Goal: Transaction & Acquisition: Purchase product/service

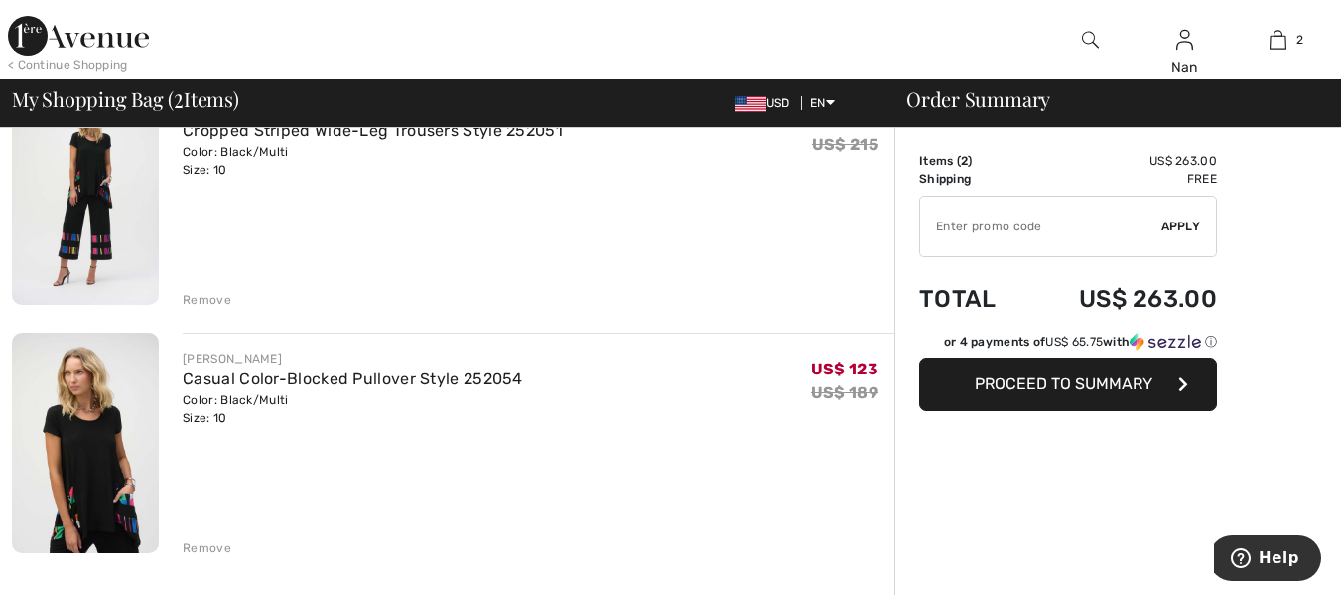
scroll to position [193, 0]
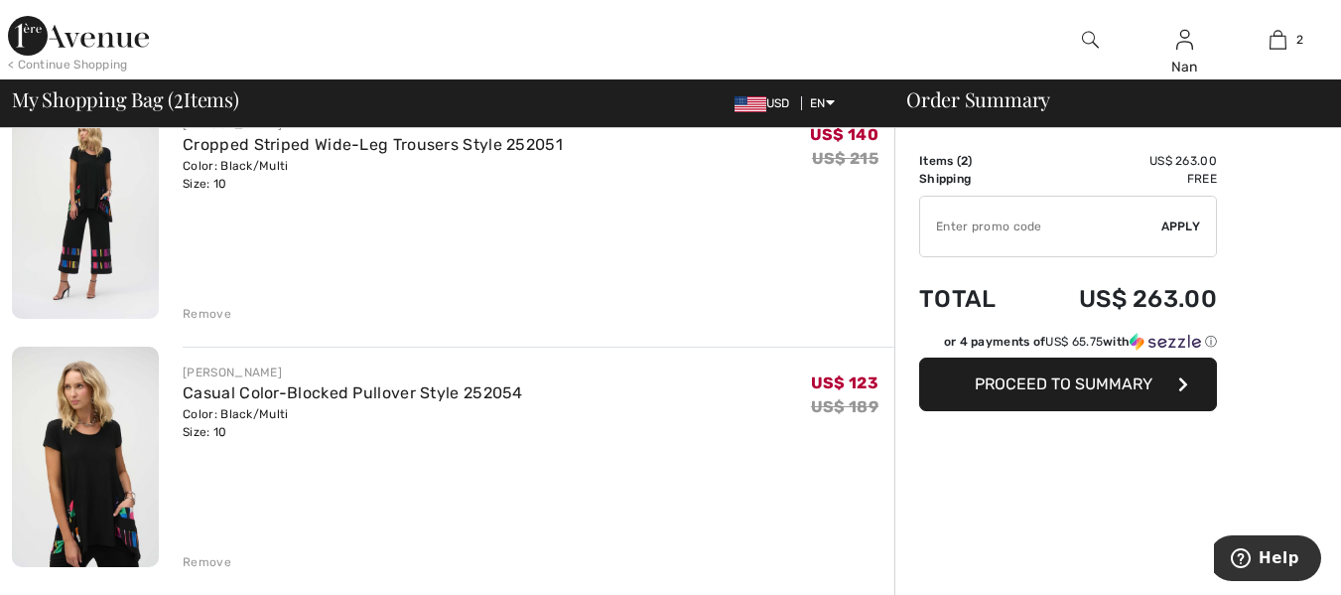
type input "NEW15"
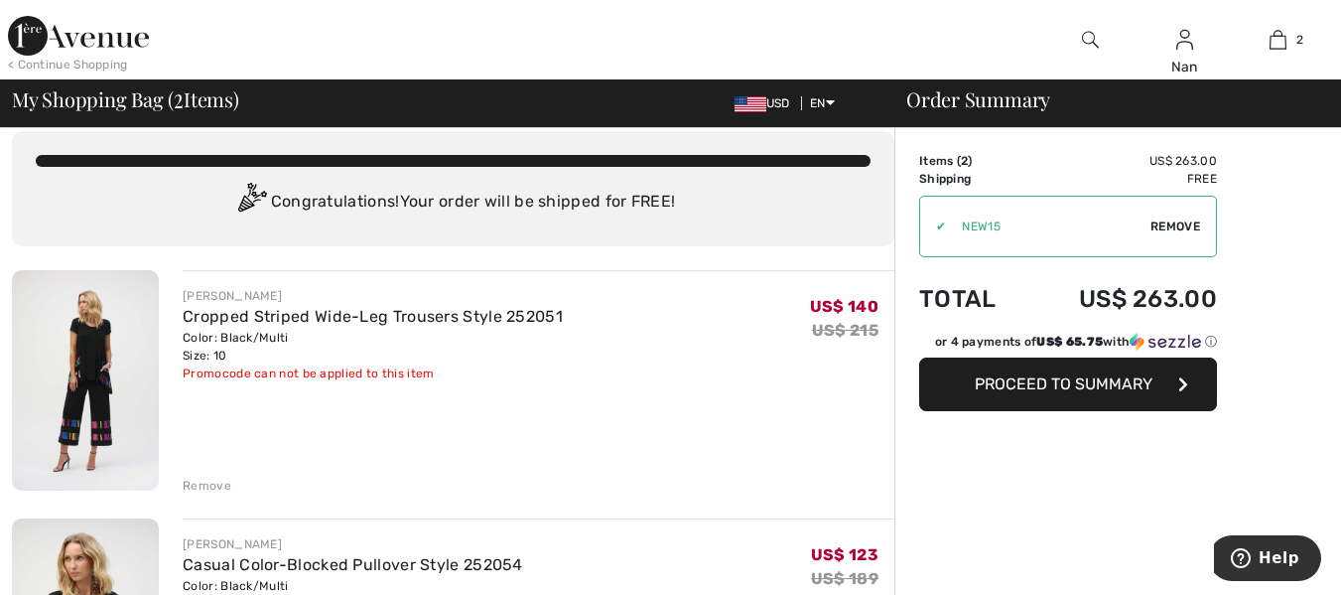
scroll to position [0, 0]
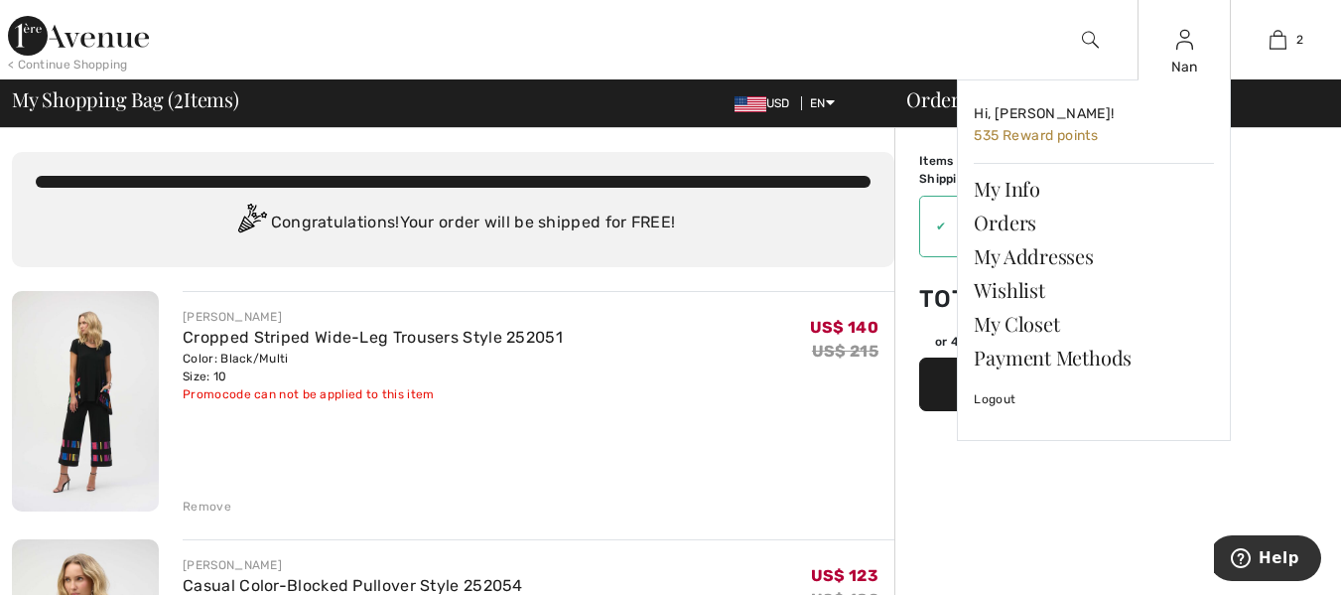
click at [1186, 40] on img at bounding box center [1185, 40] width 17 height 24
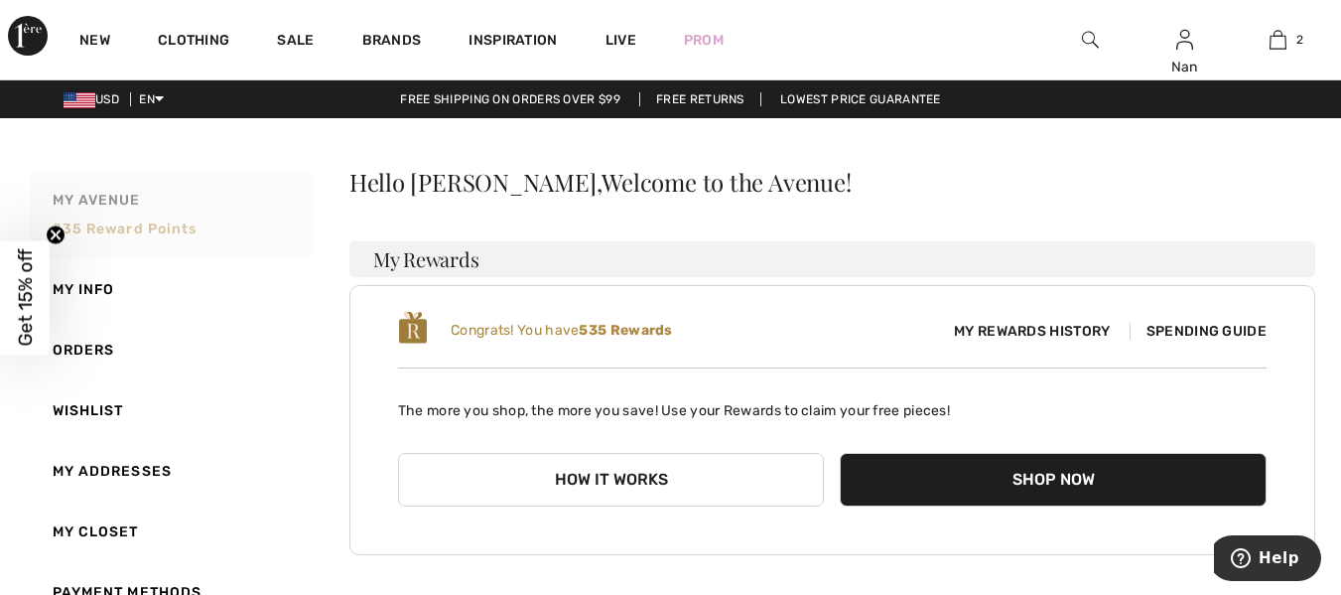
click at [126, 220] on span "535 Reward points" at bounding box center [125, 228] width 145 height 17
click at [631, 486] on button "How it works" at bounding box center [611, 480] width 427 height 54
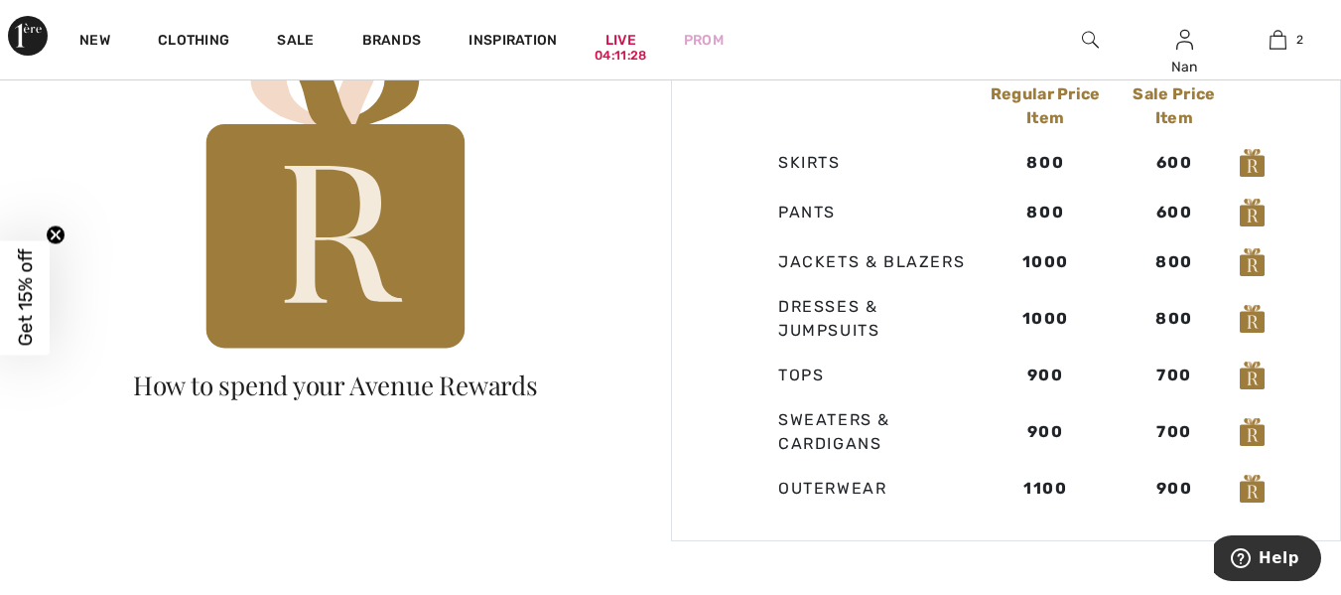
scroll to position [1304, 0]
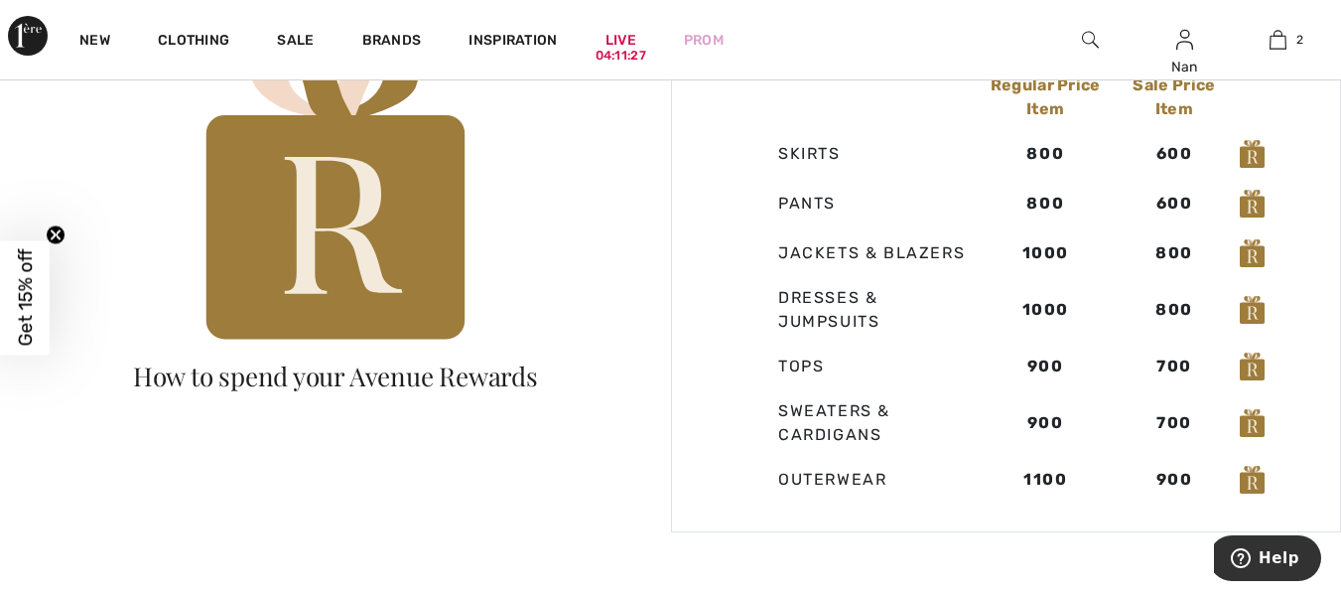
click at [1251, 377] on img at bounding box center [1252, 366] width 25 height 28
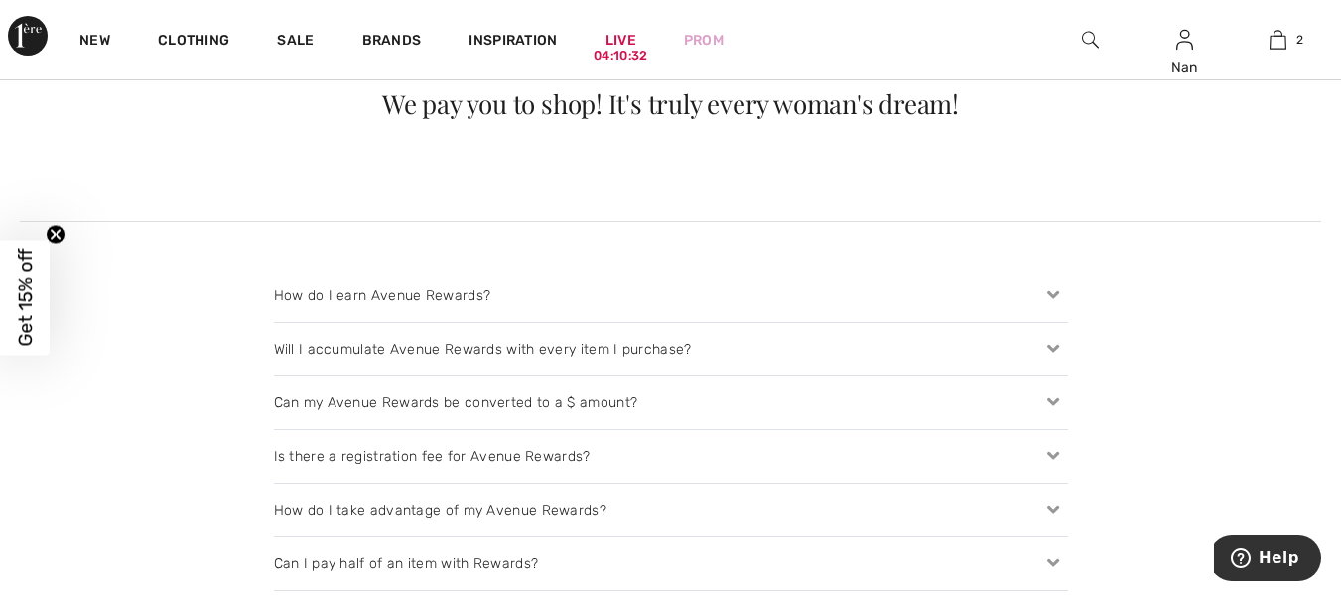
scroll to position [1879, 0]
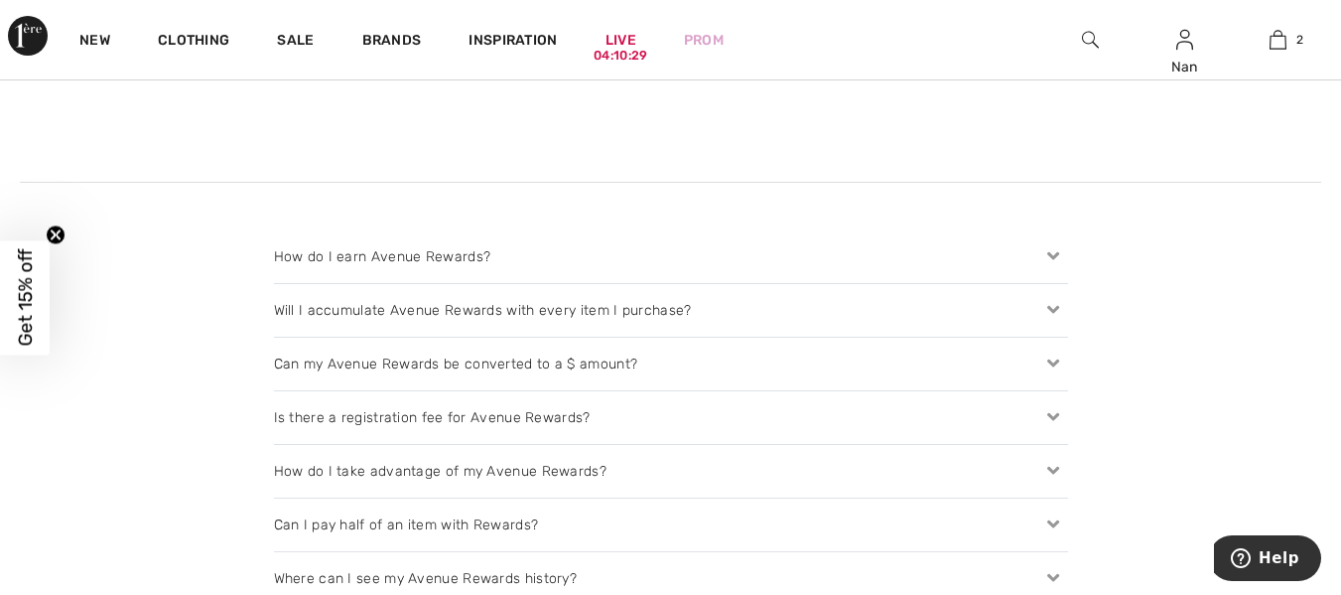
click at [1057, 364] on icon at bounding box center [1054, 363] width 28 height 21
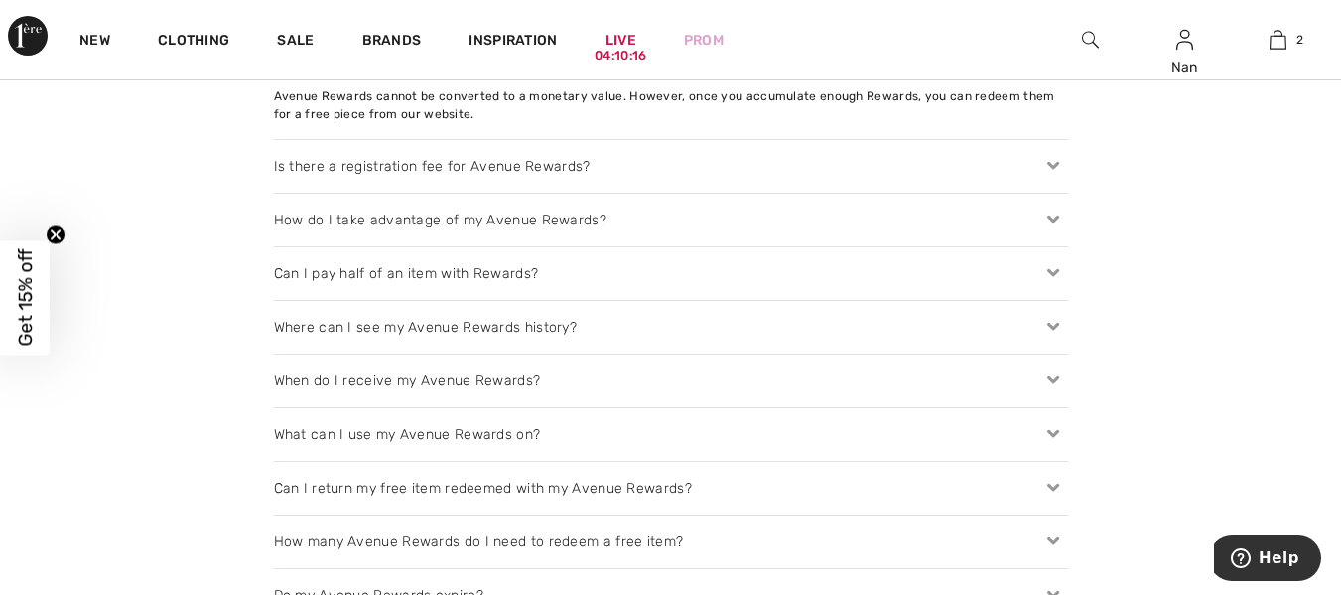
scroll to position [2187, 0]
click at [1056, 281] on icon at bounding box center [1054, 275] width 28 height 21
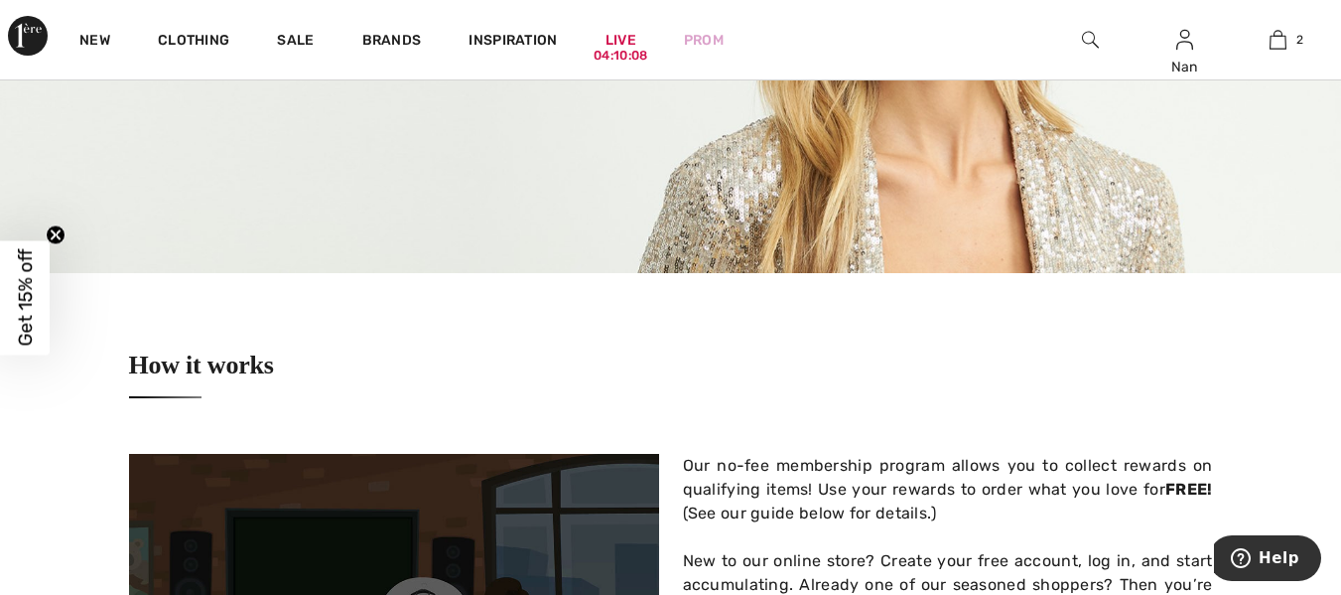
scroll to position [0, 0]
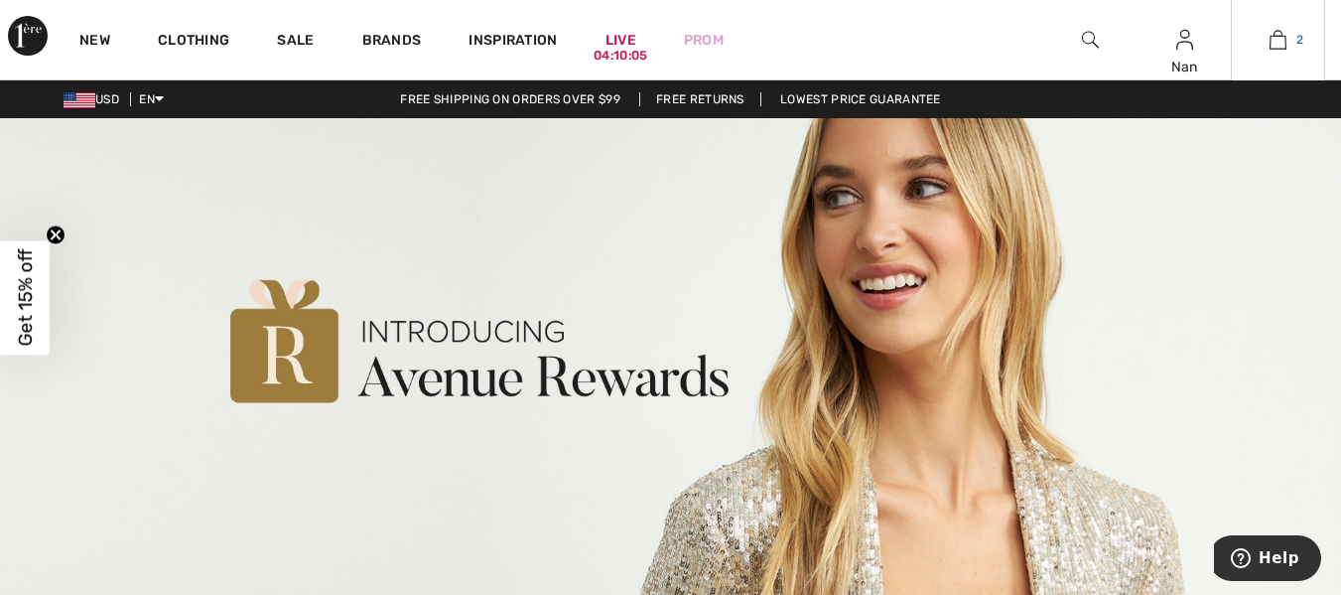
click at [1284, 43] on img at bounding box center [1278, 40] width 17 height 24
